Goal: Transaction & Acquisition: Obtain resource

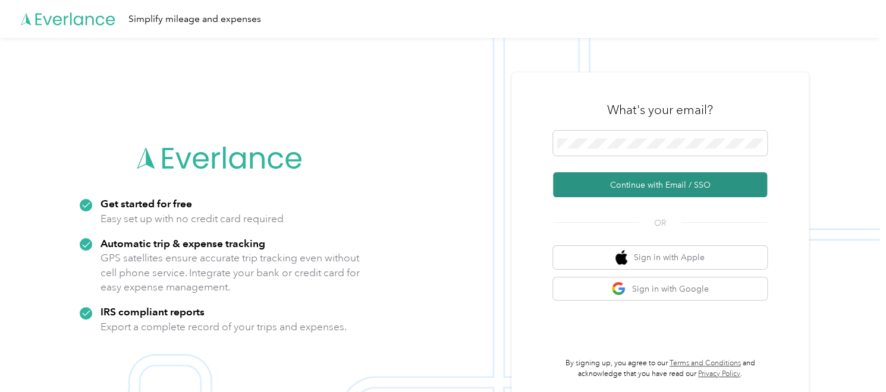
click at [638, 183] on button "Continue with Email / SSO" at bounding box center [660, 184] width 214 height 25
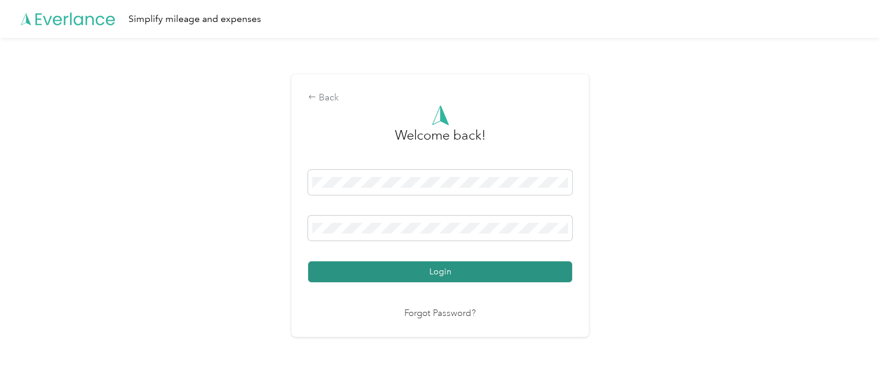
click at [417, 267] on button "Login" at bounding box center [440, 272] width 264 height 21
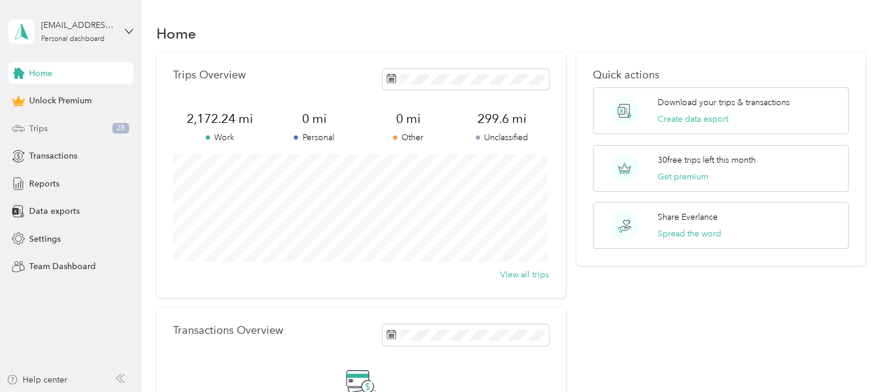
click at [74, 120] on div "Trips 28" at bounding box center [70, 128] width 125 height 21
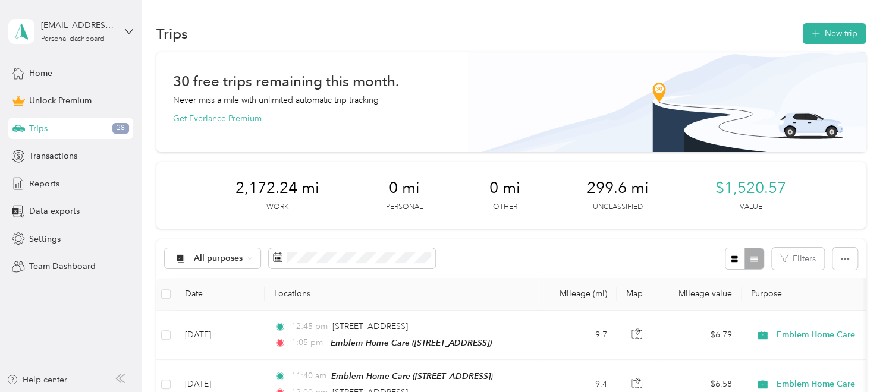
scroll to position [119, 0]
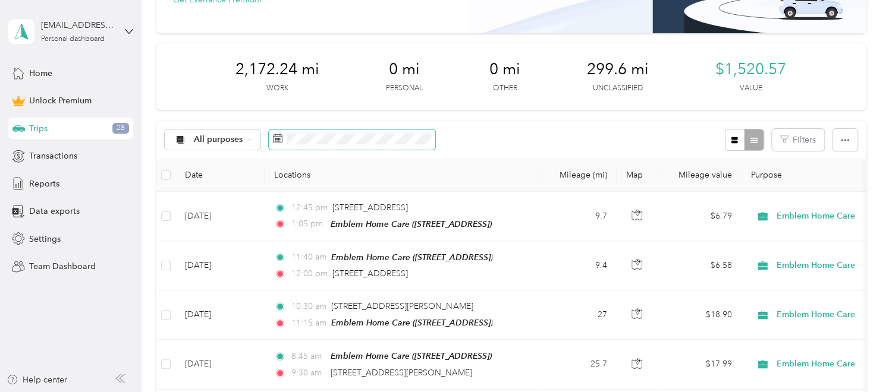
click at [315, 148] on span at bounding box center [352, 140] width 167 height 20
click at [317, 145] on span at bounding box center [352, 140] width 167 height 20
click at [279, 137] on icon at bounding box center [278, 137] width 9 height 0
click at [354, 147] on span at bounding box center [352, 140] width 167 height 20
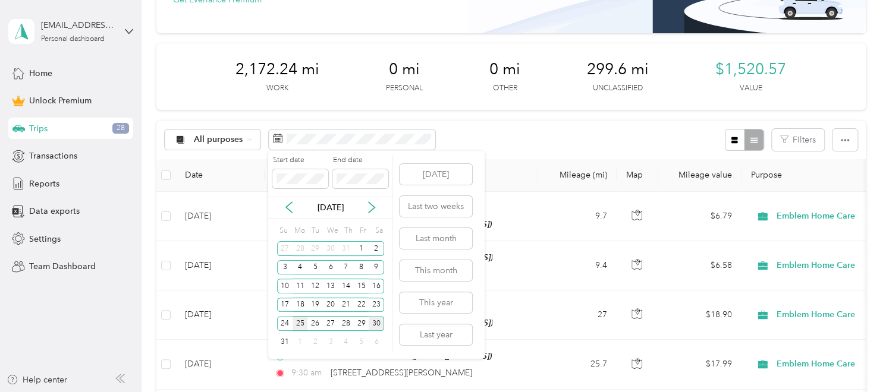
click at [300, 319] on div "25" at bounding box center [300, 323] width 15 height 15
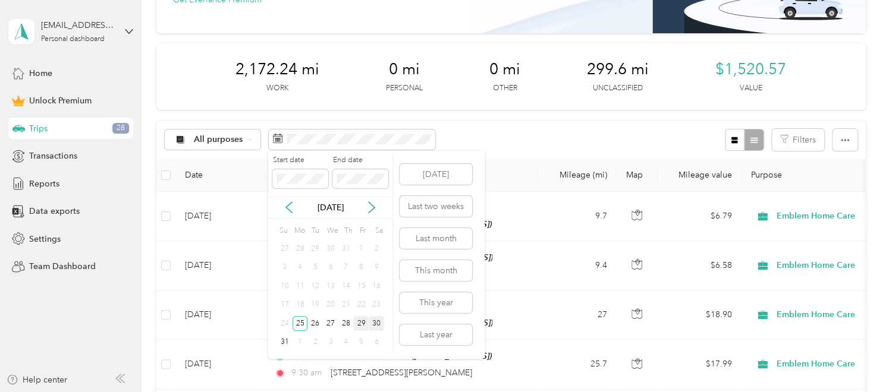
click at [356, 325] on div "29" at bounding box center [360, 323] width 15 height 15
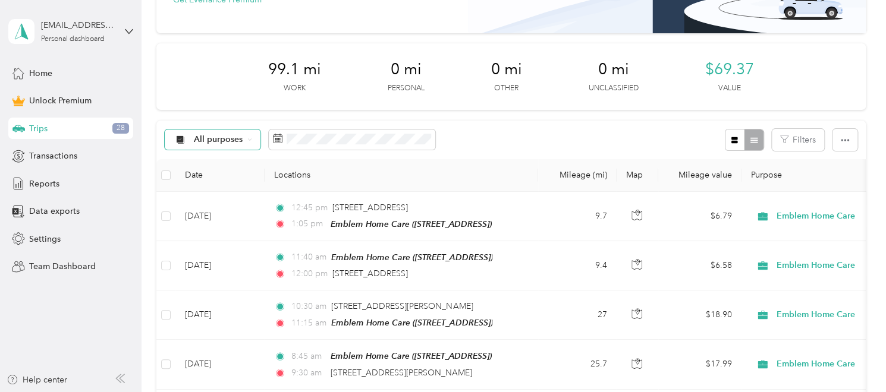
click at [231, 145] on div "All purposes" at bounding box center [213, 140] width 96 height 20
click at [231, 199] on span "Work" at bounding box center [233, 202] width 78 height 12
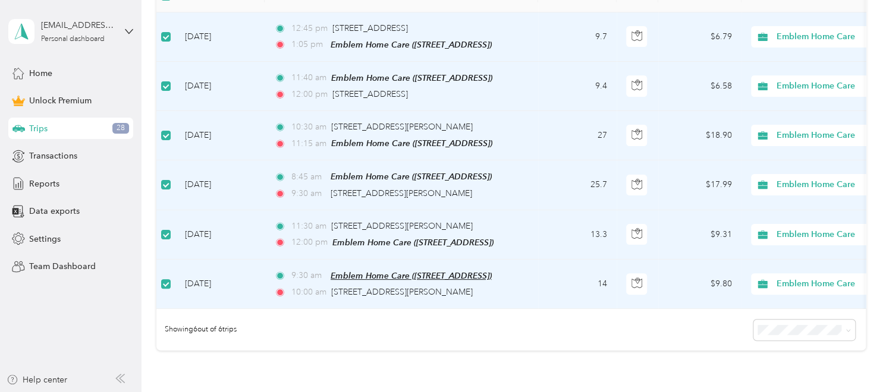
scroll to position [59, 0]
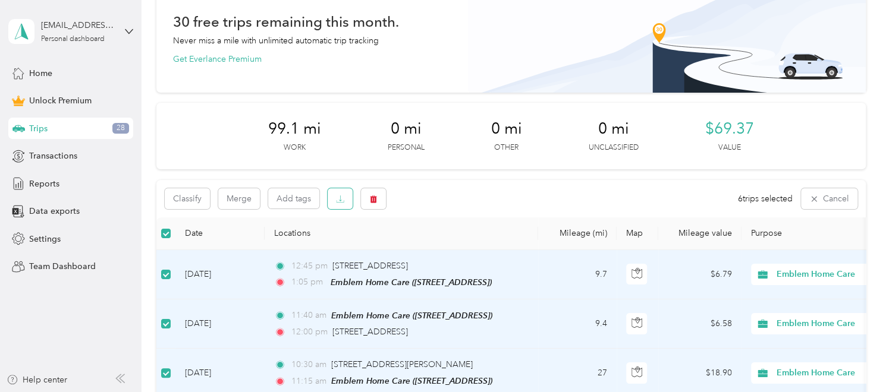
click at [345, 199] on button "button" at bounding box center [340, 199] width 25 height 21
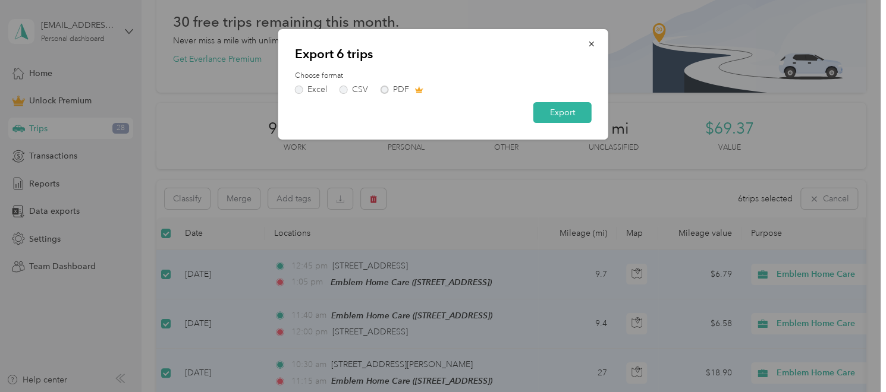
click at [385, 87] on div "Excel CSV PDF" at bounding box center [443, 90] width 297 height 8
click at [382, 89] on div "Excel CSV PDF" at bounding box center [443, 90] width 297 height 8
click at [550, 116] on button "Export" at bounding box center [562, 112] width 58 height 21
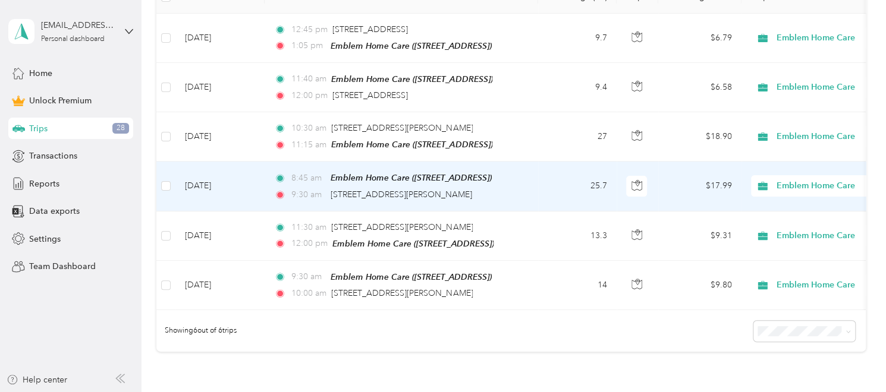
scroll to position [119, 0]
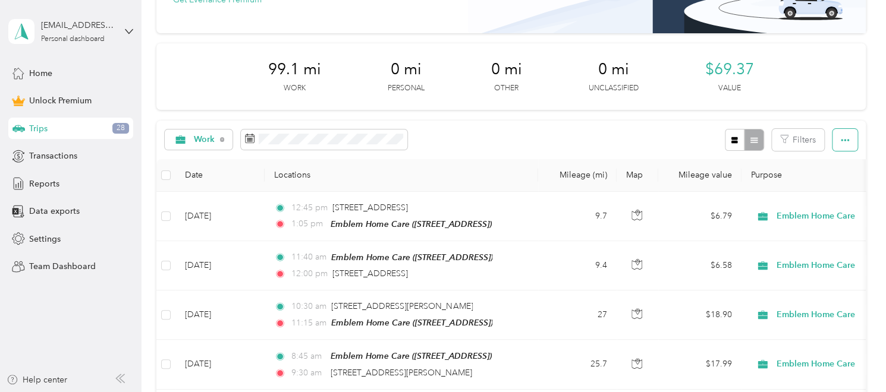
click at [844, 145] on button "button" at bounding box center [845, 140] width 25 height 22
click at [171, 172] on th at bounding box center [165, 175] width 19 height 33
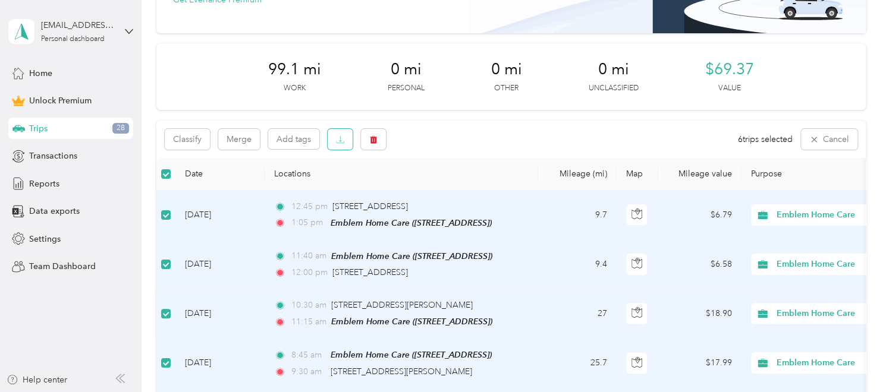
click at [347, 144] on button "button" at bounding box center [340, 139] width 25 height 21
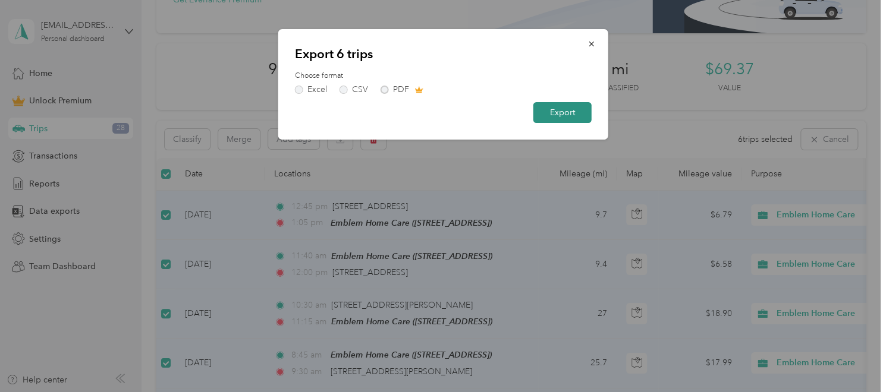
click at [554, 117] on button "Export" at bounding box center [562, 112] width 58 height 21
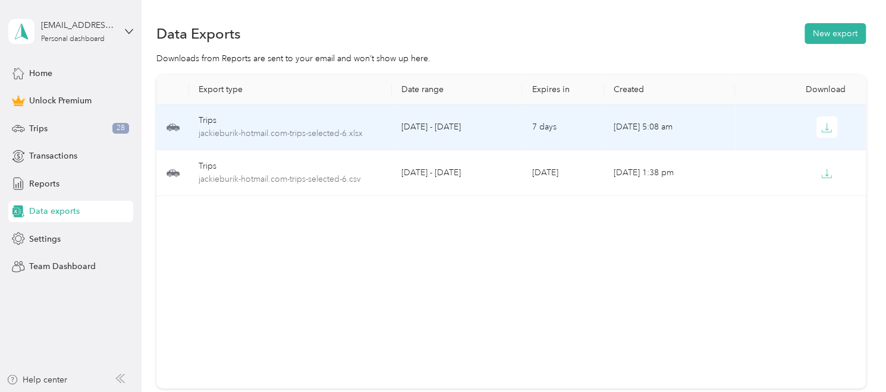
click at [850, 141] on td at bounding box center [800, 128] width 131 height 46
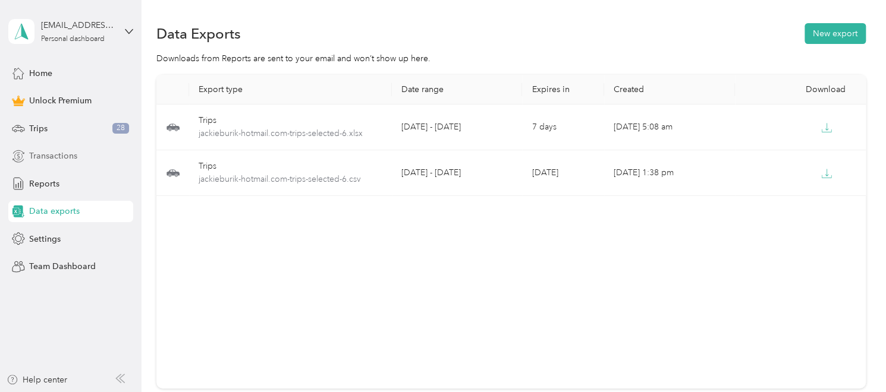
click at [83, 150] on div "Transactions" at bounding box center [70, 156] width 125 height 21
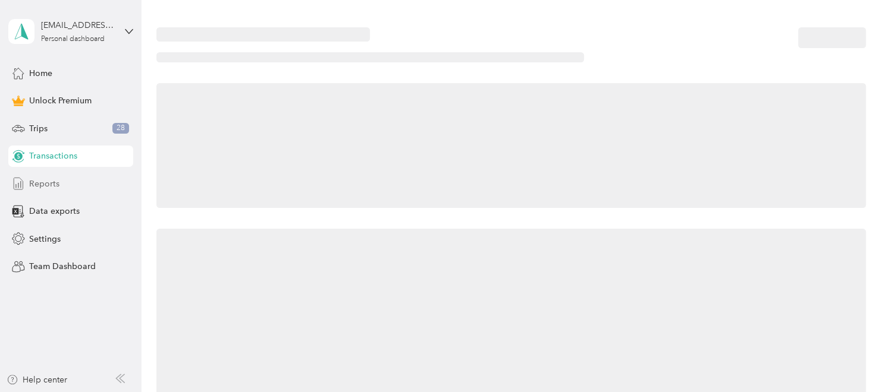
click at [77, 175] on div "Reports" at bounding box center [70, 183] width 125 height 21
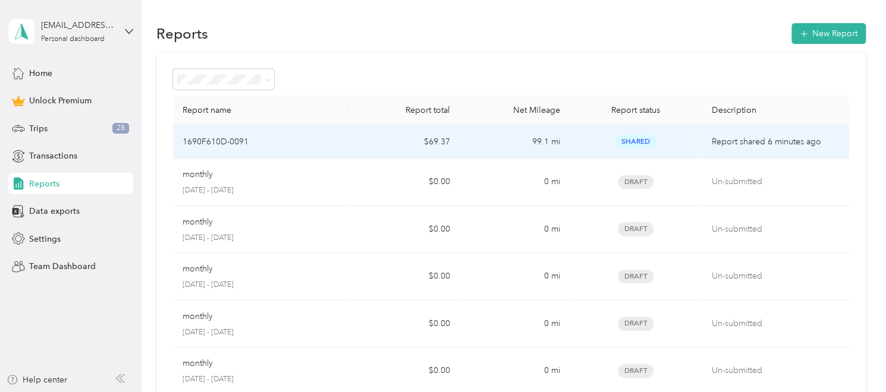
click at [714, 145] on p "Report shared 6 minutes ago" at bounding box center [775, 142] width 128 height 13
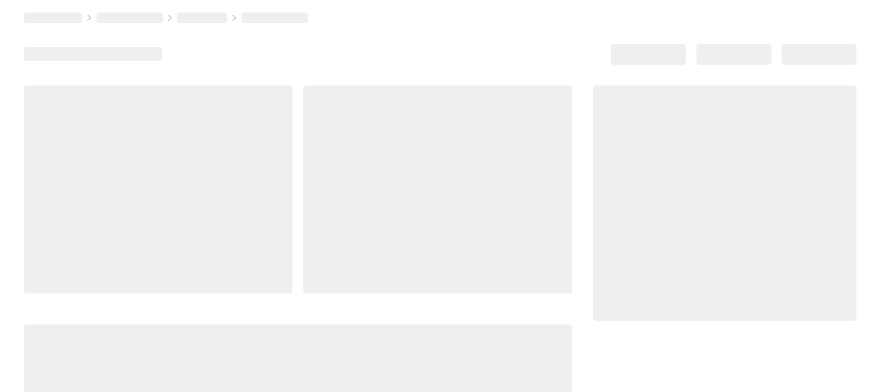
click at [714, 145] on div at bounding box center [724, 203] width 263 height 235
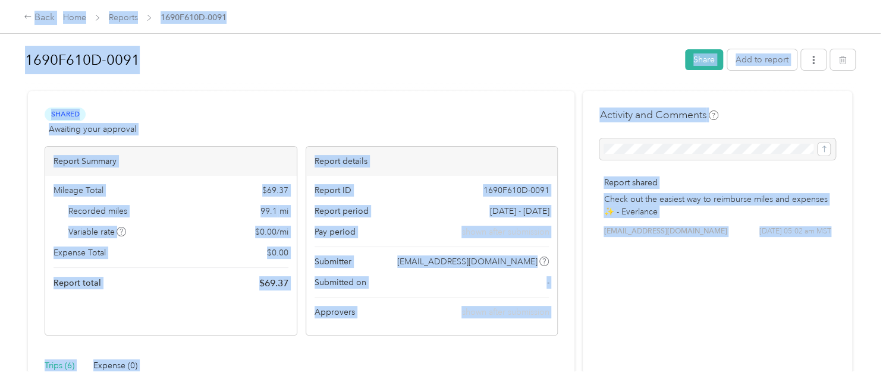
click at [668, 228] on span "[EMAIL_ADDRESS][DOMAIN_NAME]" at bounding box center [665, 232] width 123 height 11
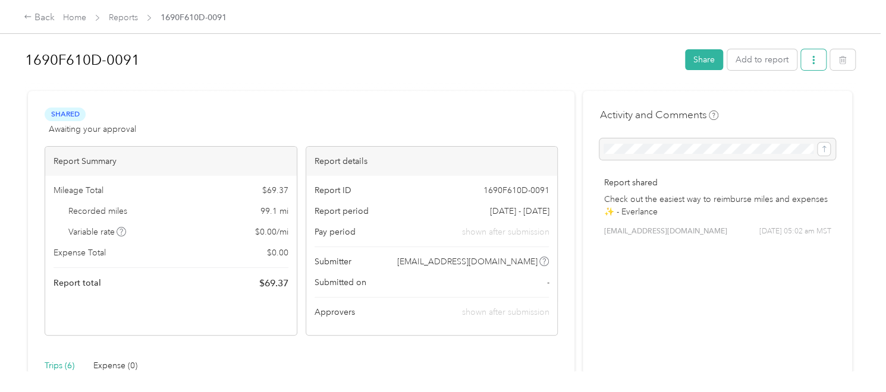
click at [814, 61] on icon "button" at bounding box center [813, 60] width 8 height 8
click at [799, 80] on span "Copy share link" at bounding box center [786, 82] width 58 height 12
click at [803, 59] on button "button" at bounding box center [813, 59] width 25 height 21
click at [799, 97] on div "Download" at bounding box center [780, 103] width 71 height 12
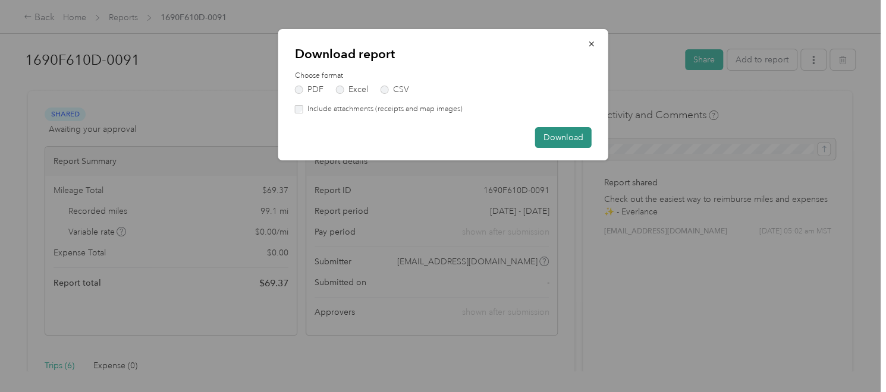
click at [580, 133] on button "Download" at bounding box center [563, 137] width 56 height 21
